Goal: Information Seeking & Learning: Check status

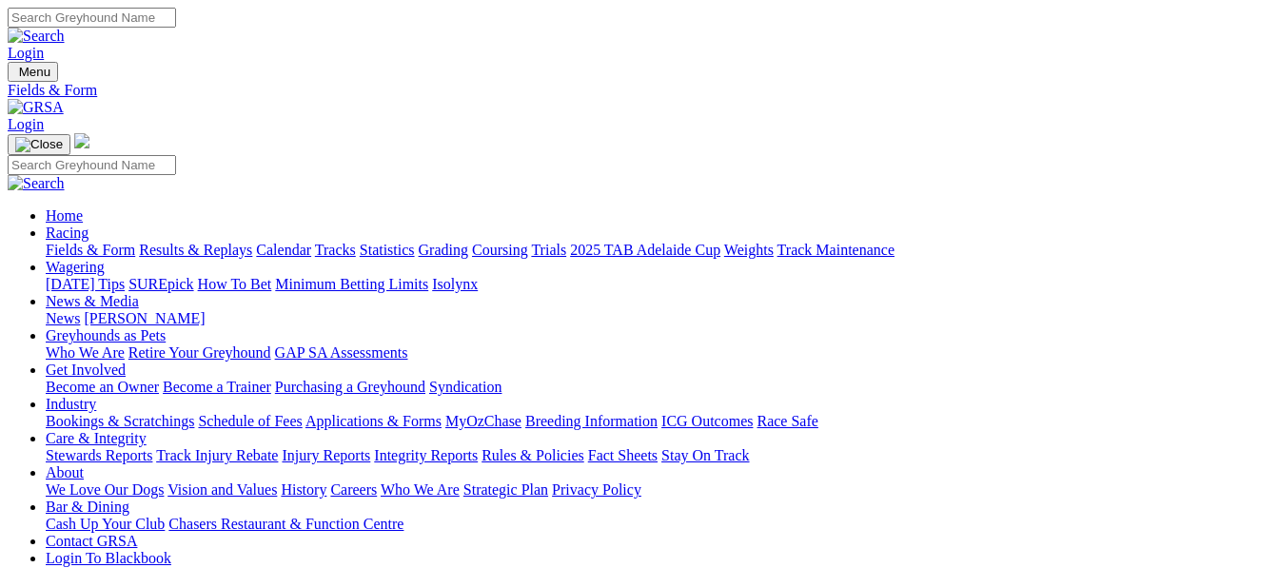
click at [72, 242] on link "Fields & Form" at bounding box center [90, 250] width 89 height 16
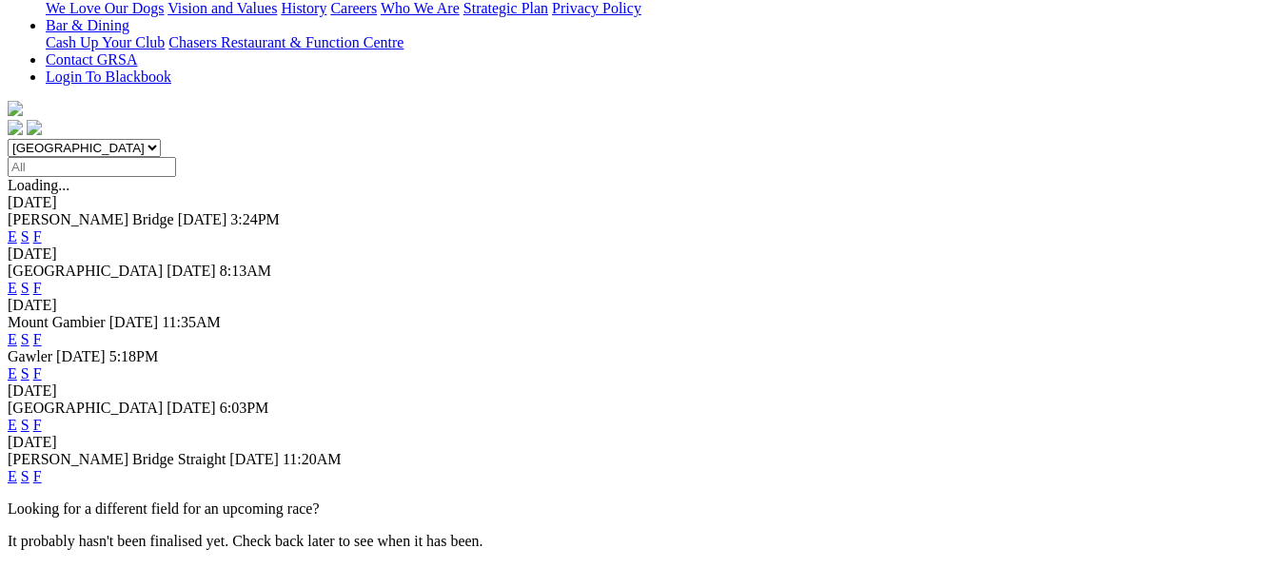
scroll to position [520, 0]
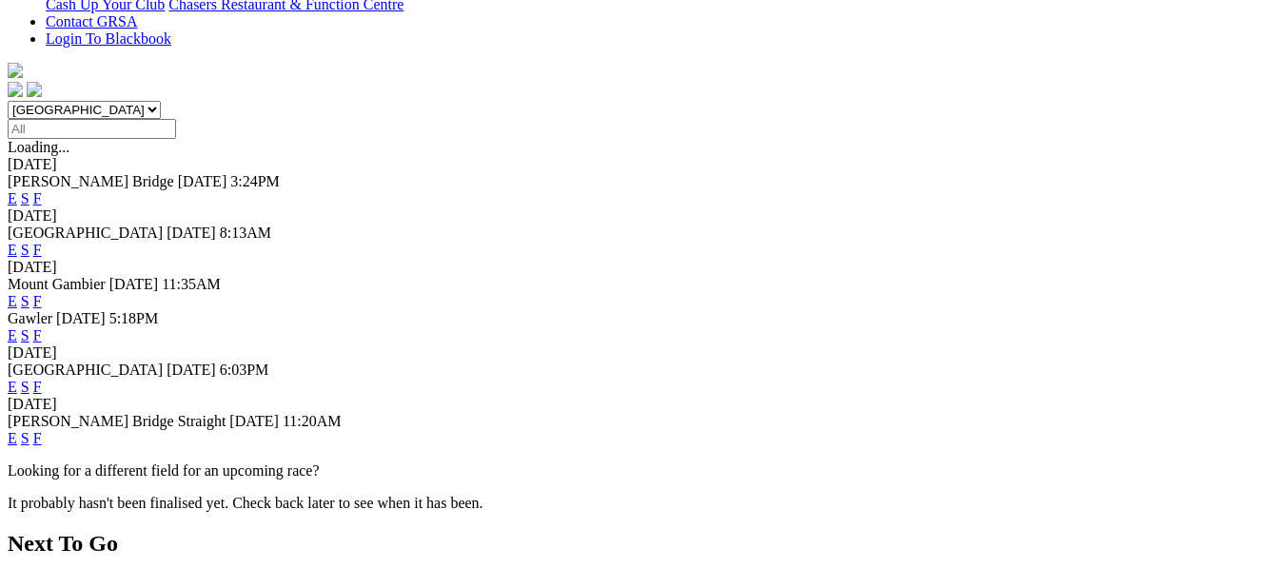
click at [42, 379] on link "F" at bounding box center [37, 387] width 9 height 16
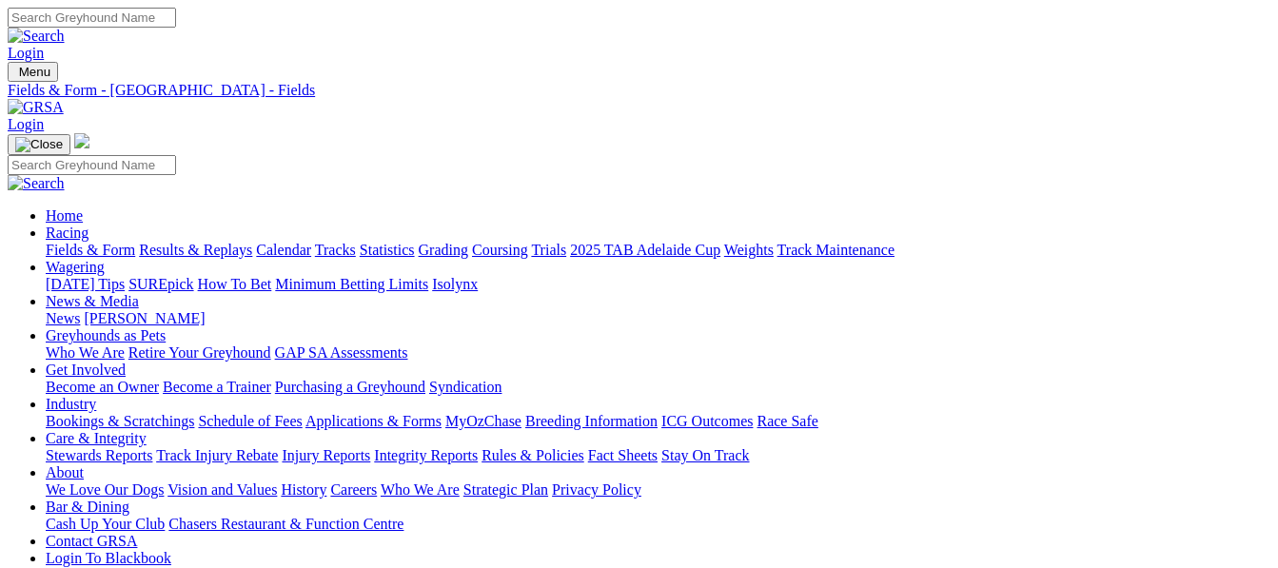
click at [226, 242] on link "Results & Replays" at bounding box center [195, 250] width 113 height 16
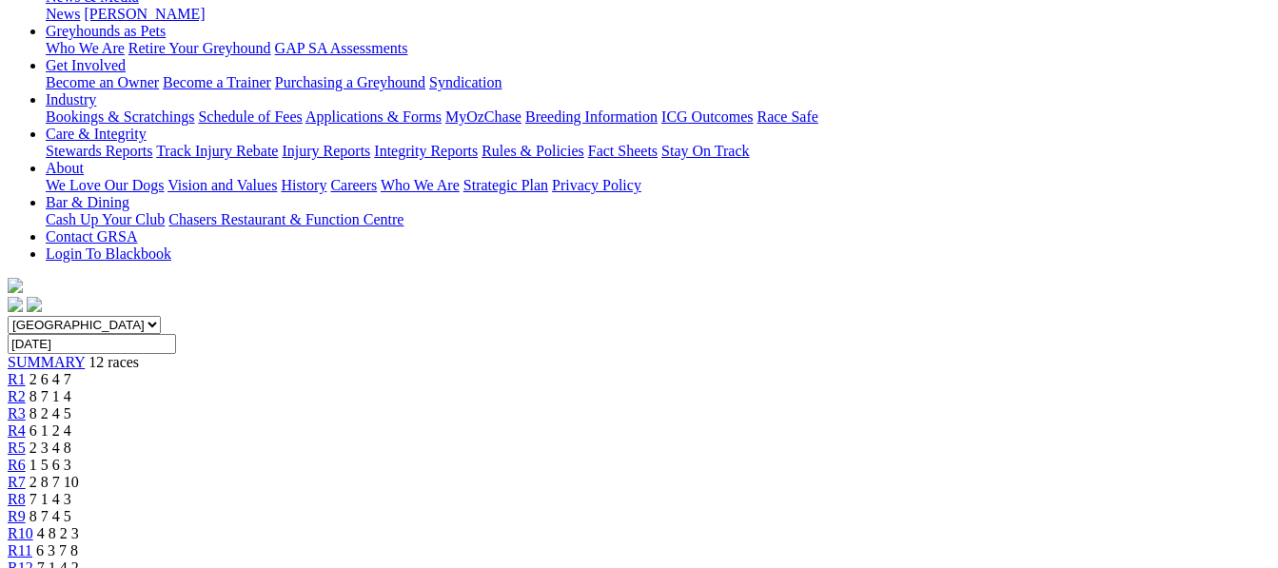
scroll to position [343, 0]
